Goal: Navigation & Orientation: Find specific page/section

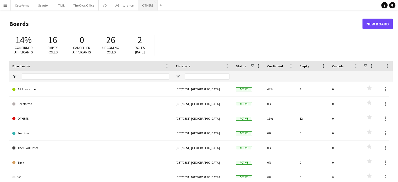
click at [142, 3] on button "OTHERS Close" at bounding box center [148, 5] width 20 height 10
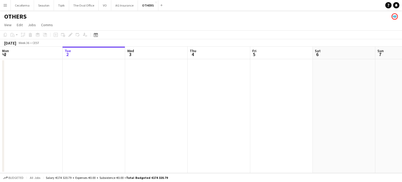
drag, startPoint x: 162, startPoint y: 84, endPoint x: 142, endPoint y: 83, distance: 20.2
click at [140, 83] on app-calendar-viewport "Sat 30 Sun 31 Mon 1 Tue 2 Wed 3 Thu 4 Fri 5 Sat 6 Sun 7 Mon 8 Tue 9 Wed 10" at bounding box center [201, 110] width 402 height 126
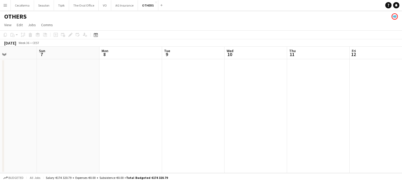
drag, startPoint x: 164, startPoint y: 110, endPoint x: 247, endPoint y: 113, distance: 83.0
click at [111, 101] on app-calendar-viewport "Wed 3 Thu 4 Fri 5 Sat 6 Sun 7 Mon 8 Tue 9 Wed 10 Thu 11 Fri 12 Sat 13 Sun 14" at bounding box center [201, 110] width 402 height 126
drag, startPoint x: 244, startPoint y: 121, endPoint x: 243, endPoint y: 111, distance: 10.0
click at [30, 95] on app-calendar-viewport "Wed 3 Thu 4 Fri 5 Sat 6 Sun 7 Mon 8 Tue 9 Wed 10 Thu 11 Fri 12 Sat 13 Sun 14" at bounding box center [201, 110] width 402 height 126
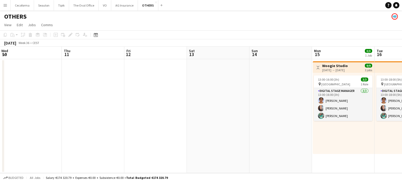
drag, startPoint x: 41, startPoint y: 94, endPoint x: 25, endPoint y: 87, distance: 17.1
click at [11, 88] on app-calendar-viewport "Sun 7 Mon 8 Tue 9 Wed 10 Thu 11 Fri 12 Sat 13 Sun 14 Mon 15 3/3 1 Job Tue 16 3/…" at bounding box center [201, 110] width 402 height 126
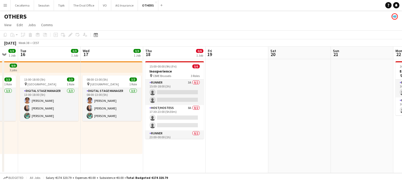
drag, startPoint x: 96, startPoint y: 120, endPoint x: 142, endPoint y: 105, distance: 48.5
click at [38, 110] on app-calendar-viewport "Sat 13 Sun 14 Mon 15 3/3 1 Job Tue 16 3/3 1 Job Wed 17 3/3 1 Job Thu 18 0/6 1 J…" at bounding box center [201, 110] width 402 height 126
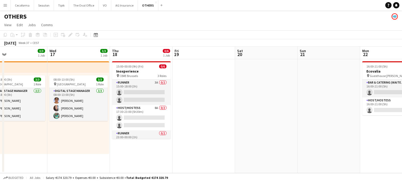
drag, startPoint x: 251, startPoint y: 127, endPoint x: 95, endPoint y: 105, distance: 157.9
click at [91, 106] on app-calendar-viewport "Sat 13 Sun 14 Mon 15 3/3 1 Job Tue 16 3/3 1 Job Wed 17 3/3 1 Job Thu 18 0/6 1 J…" at bounding box center [201, 110] width 402 height 126
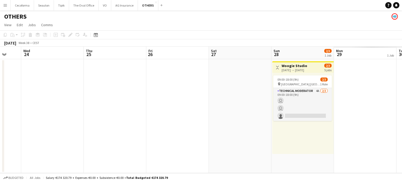
drag, startPoint x: 230, startPoint y: 129, endPoint x: 31, endPoint y: 104, distance: 200.0
click at [31, 104] on app-calendar-viewport "Fri 19 Sat 20 Sun 21 Mon 22 0/2 1 Job Tue 23 Wed 24 Thu 25 Fri 26 Sat 27 Sun 28…" at bounding box center [201, 110] width 402 height 126
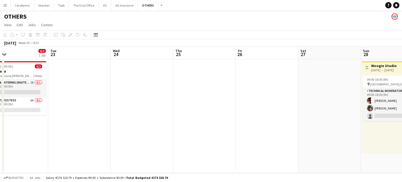
drag, startPoint x: 230, startPoint y: 124, endPoint x: 64, endPoint y: 92, distance: 169.3
click at [58, 93] on app-calendar-viewport "Fri 19 Sat 20 Sun 21 Mon 22 0/2 1 Job Tue 23 Wed 24 Thu 25 Fri 26 Sat 27 Sun 28…" at bounding box center [201, 110] width 402 height 126
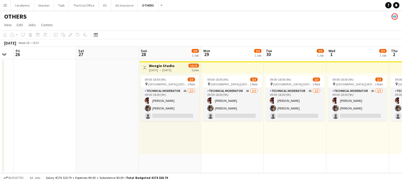
click at [0, 80] on app-calendar-viewport "Tue 23 Wed 24 Thu 25 Fri 26 Sat 27 Sun 28 2/3 1 Job Mon 29 2/3 1 Job Tue 30 2/3…" at bounding box center [201, 110] width 402 height 126
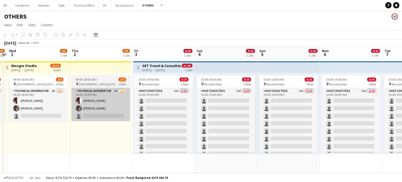
drag, startPoint x: 235, startPoint y: 114, endPoint x: 101, endPoint y: 92, distance: 136.3
click at [29, 86] on app-calendar-viewport "Sun 28 2/3 1 Job Mon 29 2/3 1 Job Tue 30 2/3 1 Job Wed 1 2/3 1 Job Thu 2 2/3 1 …" at bounding box center [201, 110] width 402 height 126
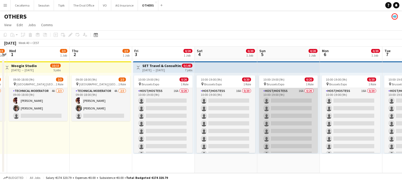
scroll to position [0, 203]
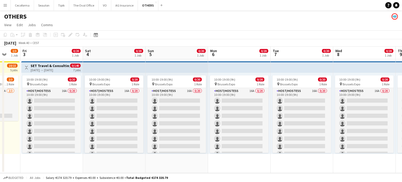
drag, startPoint x: 258, startPoint y: 149, endPoint x: 208, endPoint y: 142, distance: 50.7
click at [208, 142] on app-calendar-viewport "Mon 29 2/3 1 Job Tue 30 2/3 1 Job Wed 1 2/3 1 Job Thu 2 2/3 1 Job Fri 3 0/20 1 …" at bounding box center [201, 110] width 402 height 126
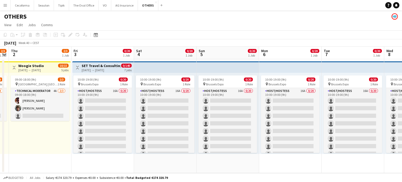
drag, startPoint x: 331, startPoint y: 152, endPoint x: 249, endPoint y: 146, distance: 82.1
click at [249, 146] on app-calendar-viewport "Mon 29 2/3 1 Job Tue 30 2/3 1 Job Wed 1 2/3 1 Job Thu 2 2/3 1 Job Fri 3 0/20 1 …" at bounding box center [201, 110] width 402 height 126
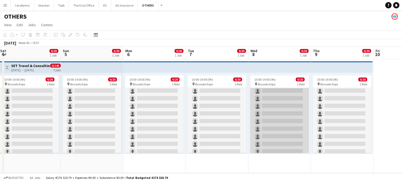
scroll to position [0, 0]
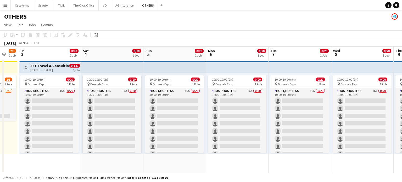
drag, startPoint x: 107, startPoint y: 164, endPoint x: 190, endPoint y: 162, distance: 82.9
click at [190, 162] on app-calendar-viewport "Wed 1 2/3 1 Job Thu 2 2/3 1 Job Fri 3 0/20 1 Job Sat 4 0/20 1 Job Sun 5 0/20 1 …" at bounding box center [201, 110] width 402 height 126
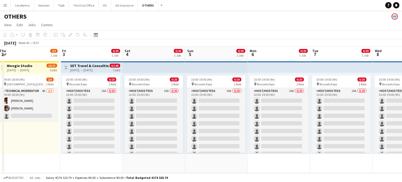
drag, startPoint x: 109, startPoint y: 165, endPoint x: 155, endPoint y: 166, distance: 45.5
click at [155, 166] on app-calendar-viewport "Tue 30 2/3 1 Job Wed 1 2/3 1 Job Thu 2 2/3 1 Job Fri 3 0/20 1 Job Sat 4 0/20 1 …" at bounding box center [201, 110] width 402 height 126
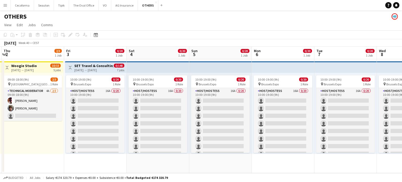
click at [273, 162] on app-date-cell "10:00-19:00 (9h) 0/20 pin Brussels Expo 1 Role Host/Hostess 16A 0/20 10:00-19:0…" at bounding box center [283, 116] width 63 height 114
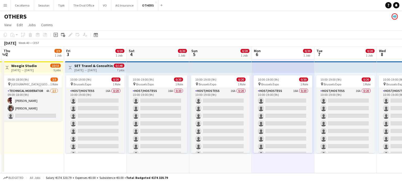
click at [354, 166] on app-date-cell "10:00-19:00 (9h) 0/20 pin Brussels Expo 1 Role Host/Hostess 16A 0/20 10:00-19:0…" at bounding box center [345, 116] width 63 height 114
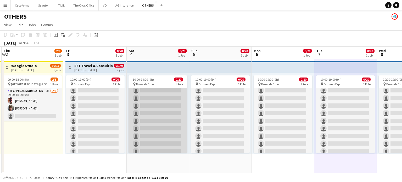
scroll to position [97, 0]
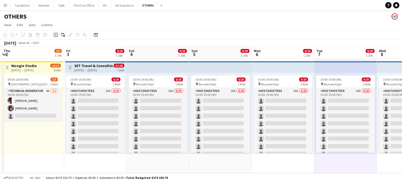
click at [4, 6] on app-icon "Menu" at bounding box center [5, 5] width 4 height 4
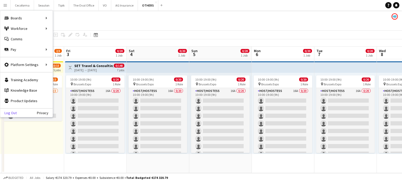
click at [7, 112] on link "Log Out" at bounding box center [8, 113] width 16 height 4
